Goal: Task Accomplishment & Management: Complete application form

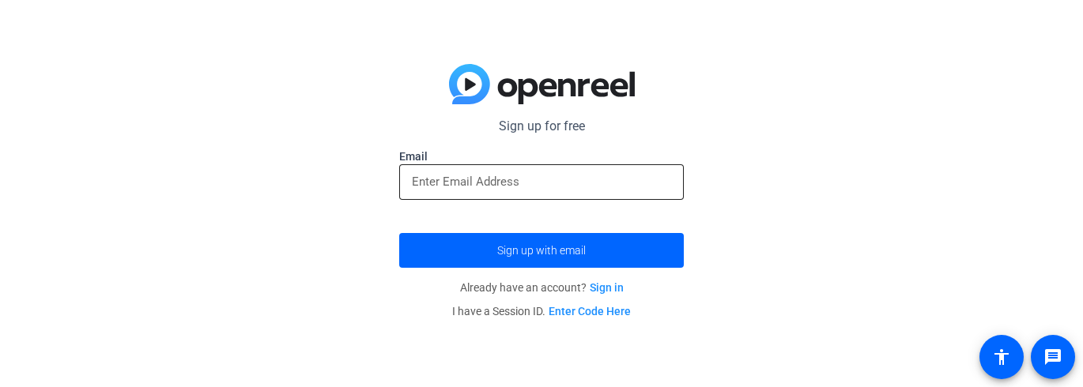
click at [605, 197] on div at bounding box center [541, 182] width 259 height 36
click at [582, 172] on div at bounding box center [541, 182] width 259 height 36
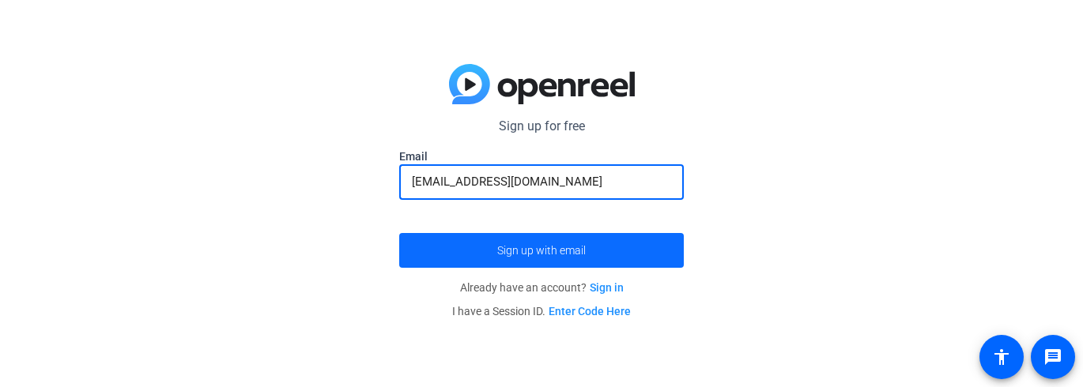
type input "[EMAIL_ADDRESS][DOMAIN_NAME]"
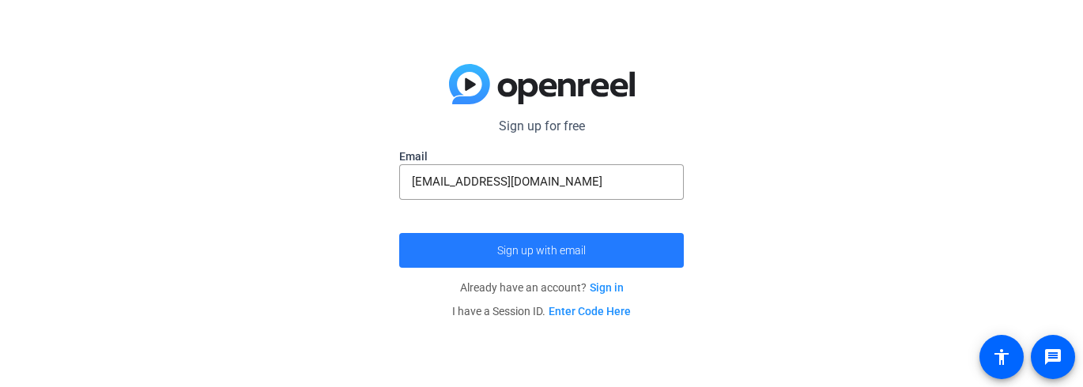
click at [583, 251] on span "Sign up with email" at bounding box center [541, 251] width 89 height 0
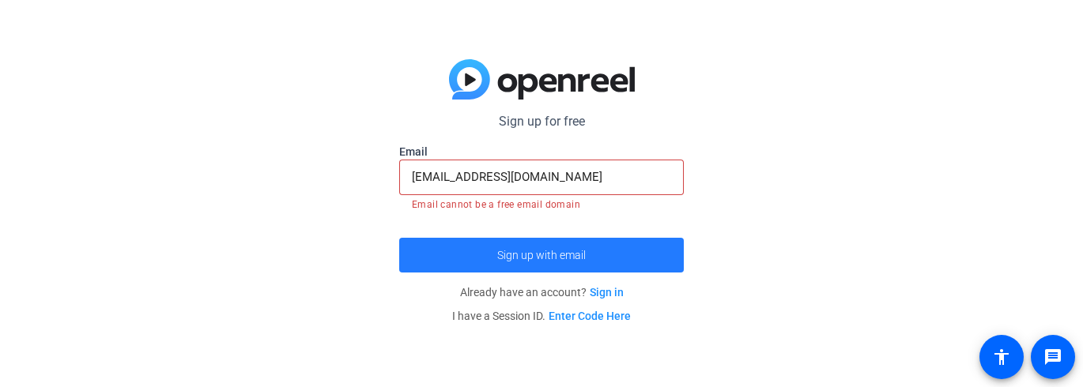
click at [569, 239] on span "submit" at bounding box center [541, 255] width 285 height 38
